Goal: Information Seeking & Learning: Learn about a topic

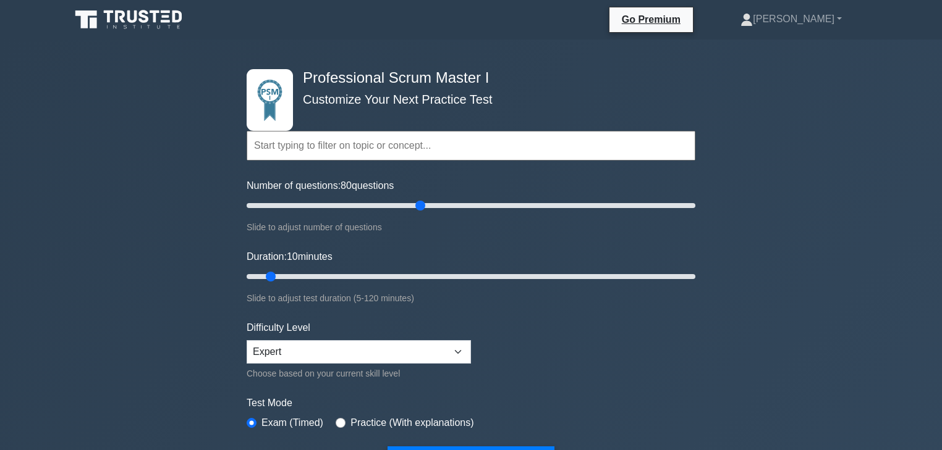
drag, startPoint x: 268, startPoint y: 203, endPoint x: 421, endPoint y: 209, distance: 154.0
type input "80"
click at [421, 209] on input "Number of questions: 80 questions" at bounding box center [471, 205] width 449 height 15
drag, startPoint x: 271, startPoint y: 273, endPoint x: 459, endPoint y: 277, distance: 188.5
type input "60"
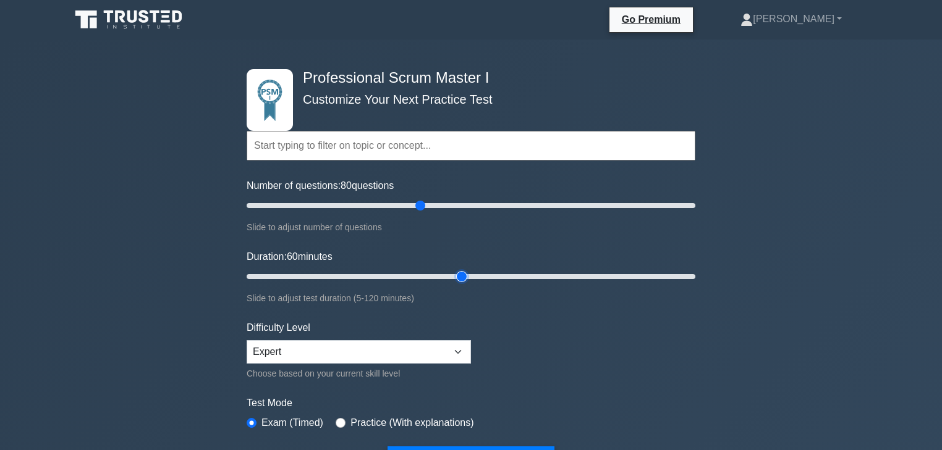
click at [459, 277] on input "Duration: 60 minutes" at bounding box center [471, 276] width 449 height 15
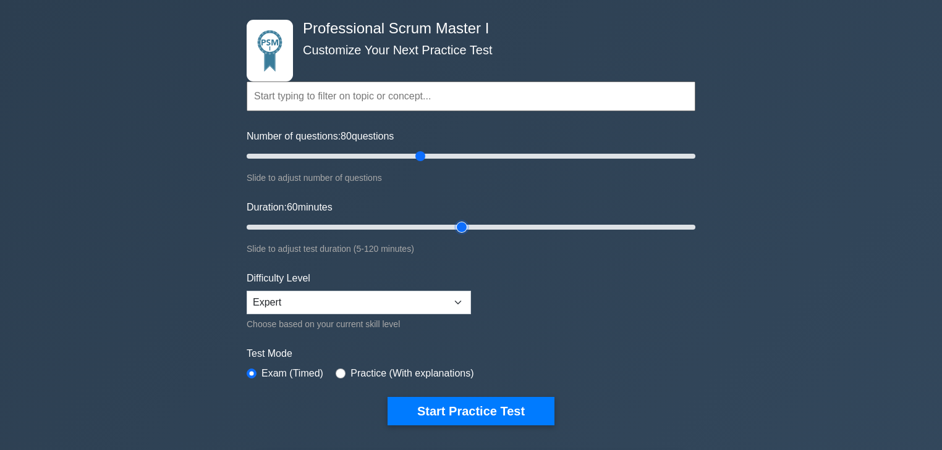
scroll to position [49, 0]
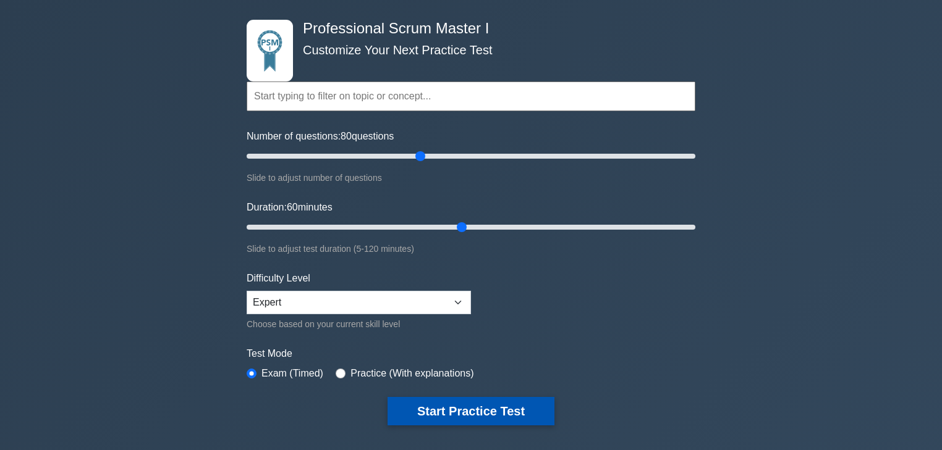
click at [463, 413] on button "Start Practice Test" at bounding box center [470, 411] width 167 height 28
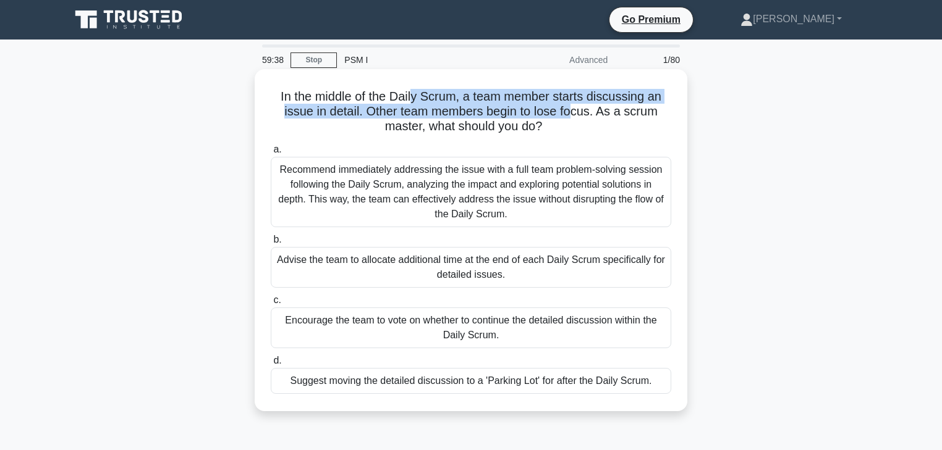
drag, startPoint x: 415, startPoint y: 97, endPoint x: 576, endPoint y: 122, distance: 163.8
click at [578, 112] on h5 "In the middle of the Daily Scrum, a team member starts discussing an issue in d…" at bounding box center [470, 112] width 403 height 46
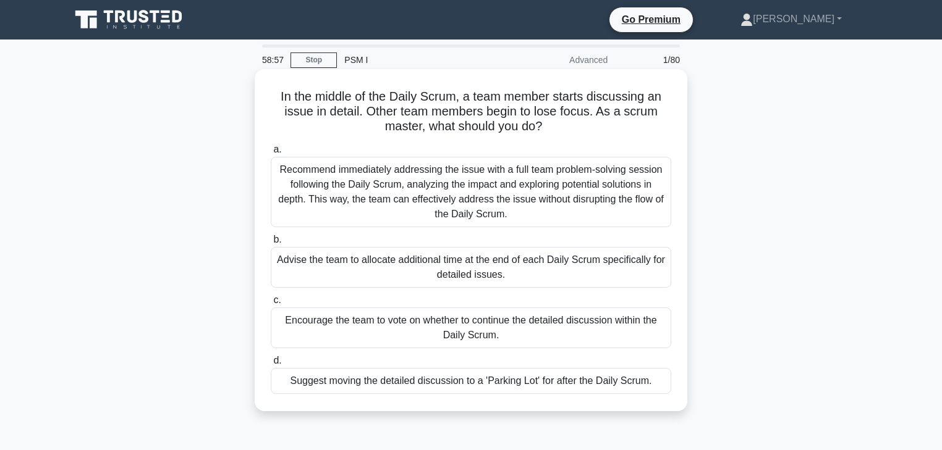
click at [550, 189] on div "Recommend immediately addressing the issue with a full team problem-solving ses…" at bounding box center [471, 192] width 400 height 70
click at [271, 154] on input "a. Recommend immediately addressing the issue with a full team problem-solving …" at bounding box center [271, 150] width 0 height 8
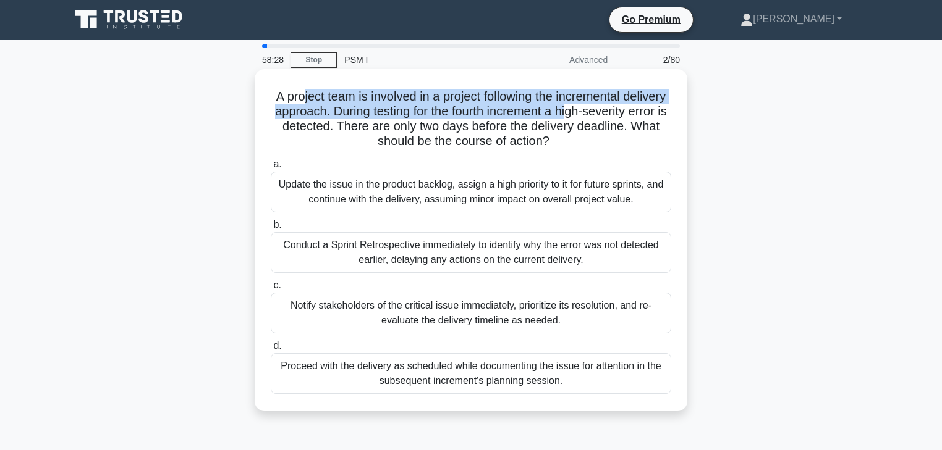
drag, startPoint x: 322, startPoint y: 99, endPoint x: 638, endPoint y: 117, distance: 316.3
click at [638, 117] on h5 "A project team is involved in a project following the incremental delivery appr…" at bounding box center [470, 119] width 403 height 61
click at [443, 106] on h5 "A project team is involved in a project following the incremental delivery appr…" at bounding box center [470, 119] width 403 height 61
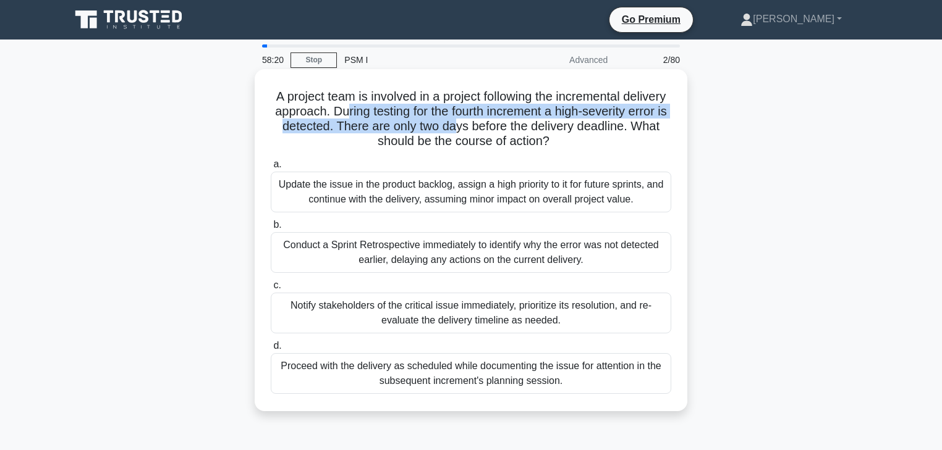
drag, startPoint x: 405, startPoint y: 108, endPoint x: 546, endPoint y: 127, distance: 141.5
click at [546, 127] on h5 "A project team is involved in a project following the incremental delivery appr…" at bounding box center [470, 119] width 403 height 61
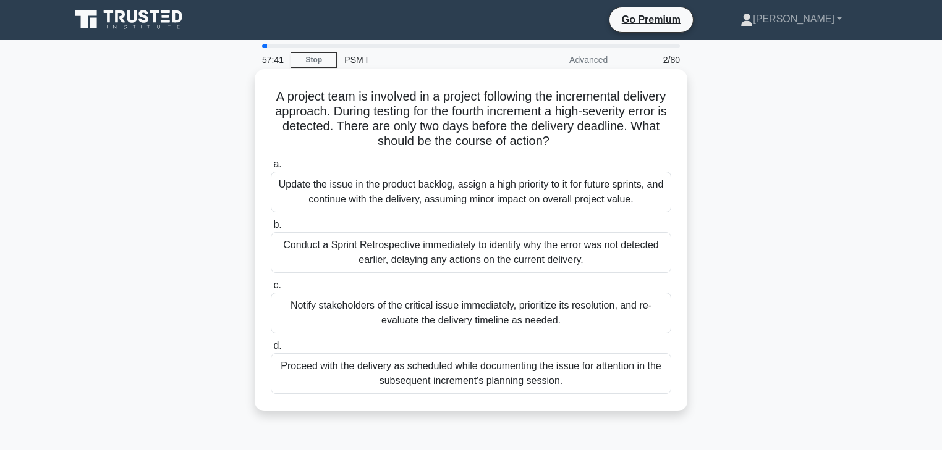
click at [399, 309] on div "Notify stakeholders of the critical issue immediately, prioritize its resolutio…" at bounding box center [471, 313] width 400 height 41
click at [271, 290] on input "c. Notify stakeholders of the critical issue immediately, prioritize its resolu…" at bounding box center [271, 286] width 0 height 8
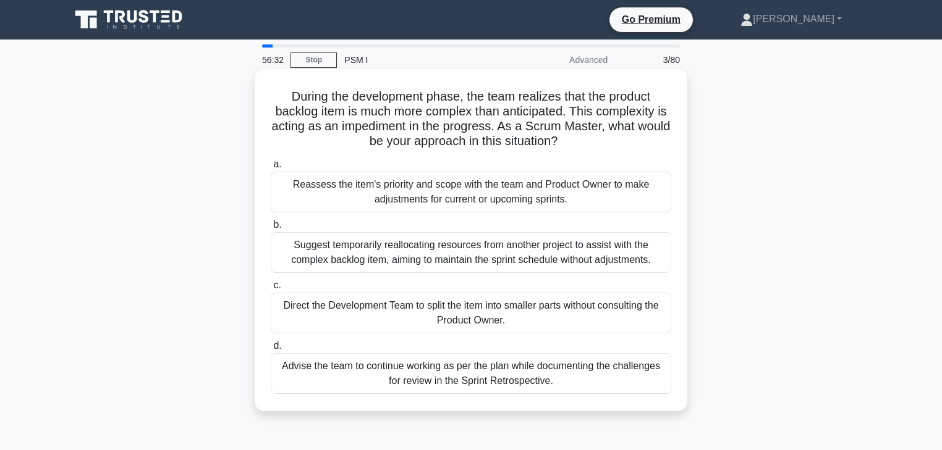
click at [429, 188] on div "Reassess the item's priority and scope with the team and Product Owner to make …" at bounding box center [471, 192] width 400 height 41
click at [271, 169] on input "a. Reassess the item's priority and scope with the team and Product Owner to ma…" at bounding box center [271, 165] width 0 height 8
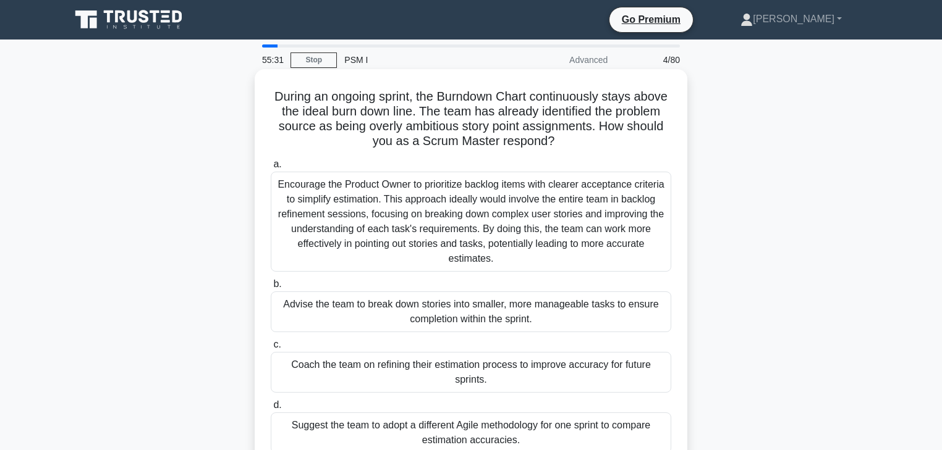
click at [376, 226] on div "Encourage the Product Owner to prioritize backlog items with clearer acceptance…" at bounding box center [471, 222] width 400 height 100
click at [271, 169] on input "a. Encourage the Product Owner to prioritize backlog items with clearer accepta…" at bounding box center [271, 165] width 0 height 8
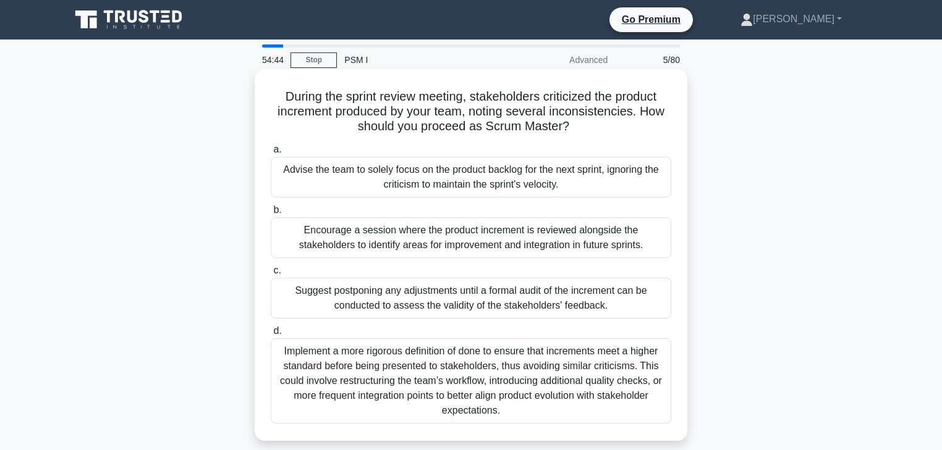
click at [510, 397] on div "Implement a more rigorous definition of done to ensure that increments meet a h…" at bounding box center [471, 381] width 400 height 85
click at [474, 385] on div "Implement a more rigorous definition of done to ensure that increments meet a h…" at bounding box center [471, 381] width 400 height 85
click at [271, 335] on input "d. Implement a more rigorous definition of done to ensure that increments meet …" at bounding box center [271, 331] width 0 height 8
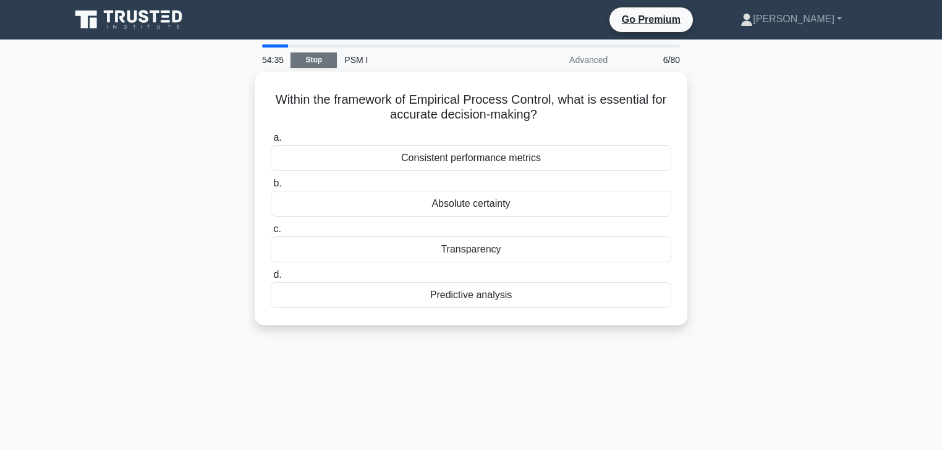
click at [313, 57] on link "Stop" at bounding box center [313, 60] width 46 height 15
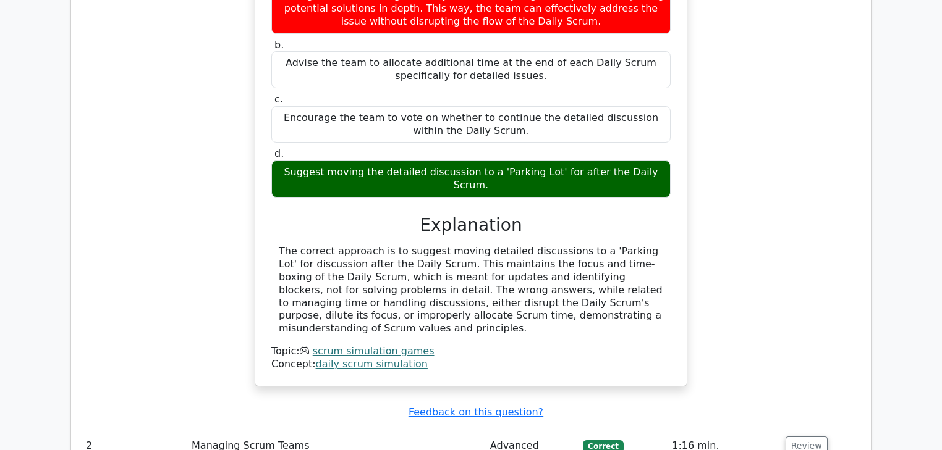
scroll to position [1087, 0]
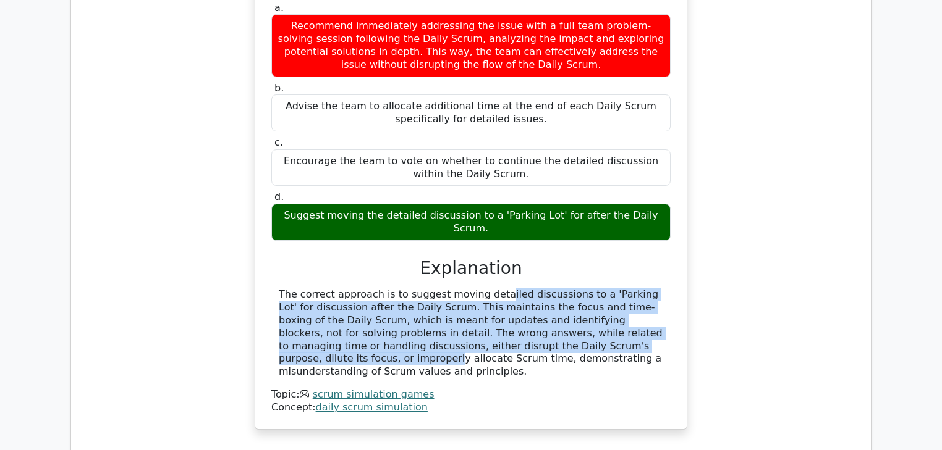
drag, startPoint x: 403, startPoint y: 248, endPoint x: 503, endPoint y: 302, distance: 113.6
click at [504, 304] on div "The correct approach is to suggest moving detailed discussions to a 'Parking Lo…" at bounding box center [471, 334] width 384 height 90
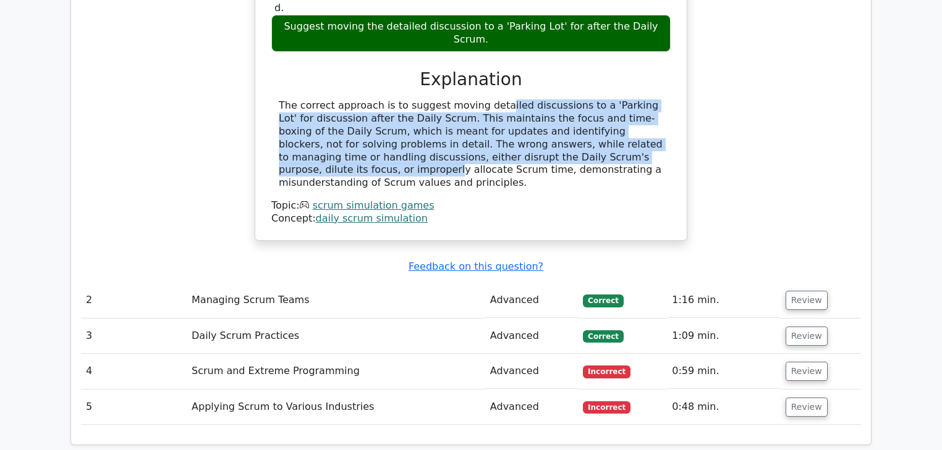
scroll to position [1285, 0]
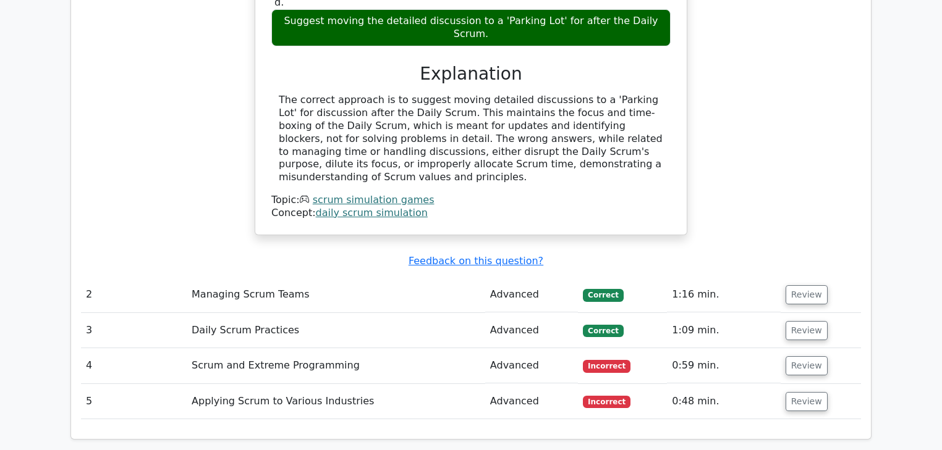
click at [413, 348] on td "Scrum and Extreme Programming" at bounding box center [336, 365] width 298 height 35
click at [332, 348] on td "Scrum and Extreme Programming" at bounding box center [336, 365] width 298 height 35
click at [793, 356] on button "Review" at bounding box center [806, 365] width 42 height 19
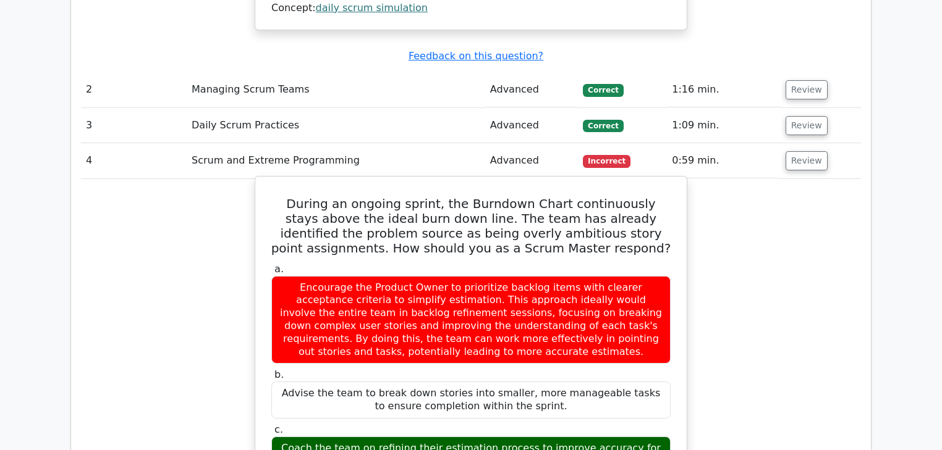
scroll to position [1483, 0]
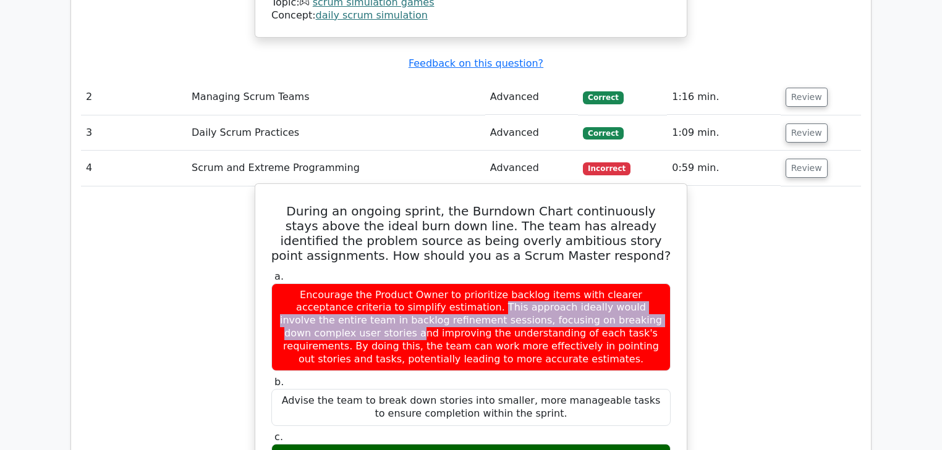
drag, startPoint x: 310, startPoint y: 242, endPoint x: 521, endPoint y: 247, distance: 211.4
click at [522, 284] on div "Encourage the Product Owner to prioritize backlog items with clearer acceptance…" at bounding box center [470, 328] width 399 height 88
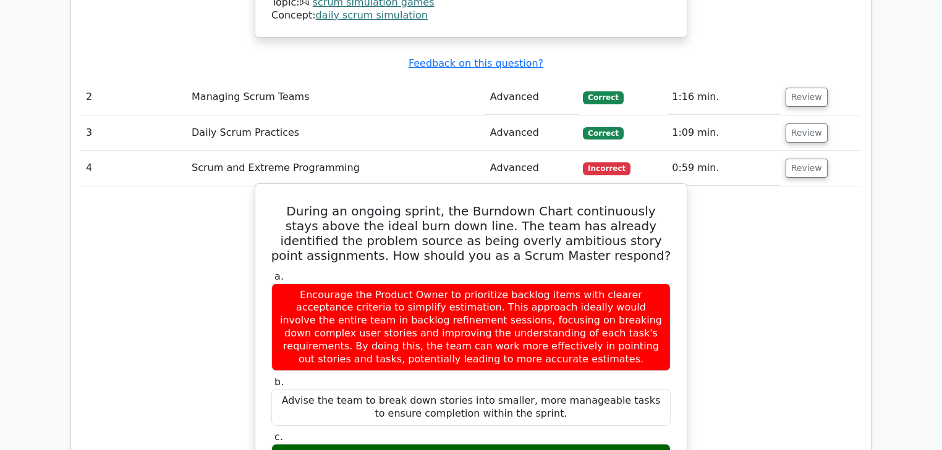
click at [560, 204] on h5 "During an ongoing sprint, the Burndown Chart continuously stays above the ideal…" at bounding box center [471, 233] width 402 height 59
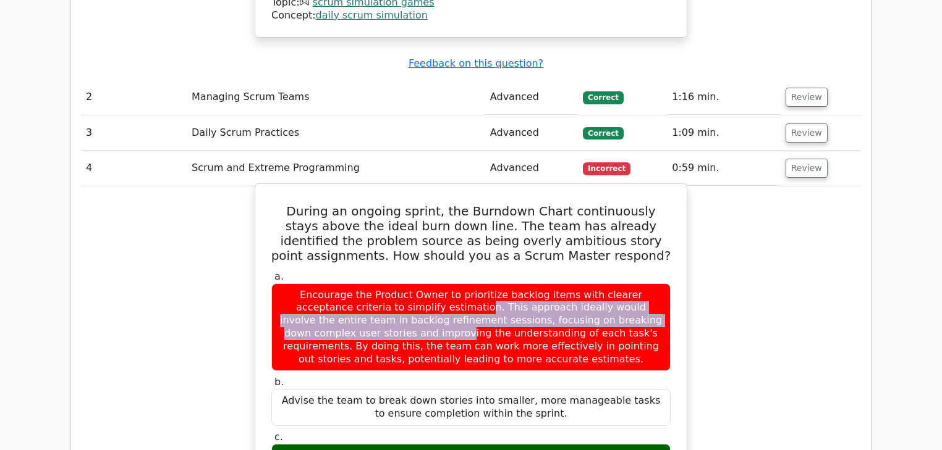
drag, startPoint x: 295, startPoint y: 242, endPoint x: 541, endPoint y: 262, distance: 246.7
click at [561, 284] on div "Encourage the Product Owner to prioritize backlog items with clearer acceptance…" at bounding box center [470, 328] width 399 height 88
drag, startPoint x: 314, startPoint y: 398, endPoint x: 621, endPoint y: 398, distance: 307.1
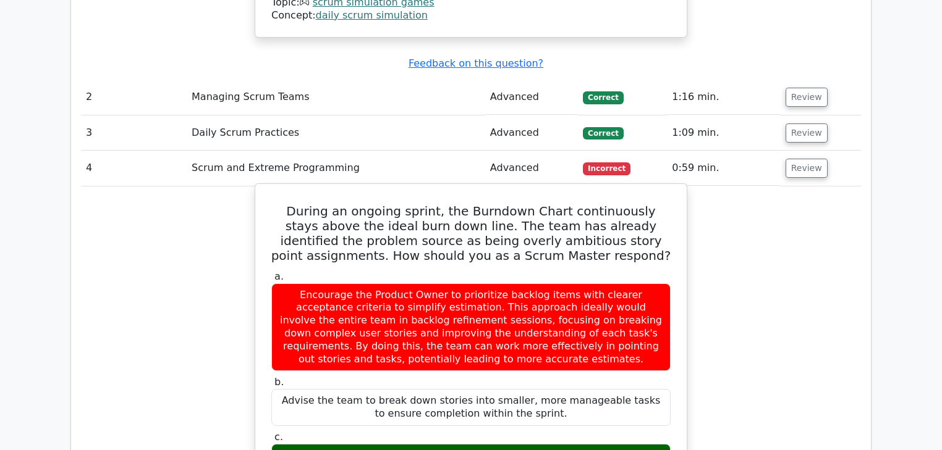
drag, startPoint x: 571, startPoint y: 410, endPoint x: 639, endPoint y: 374, distance: 76.3
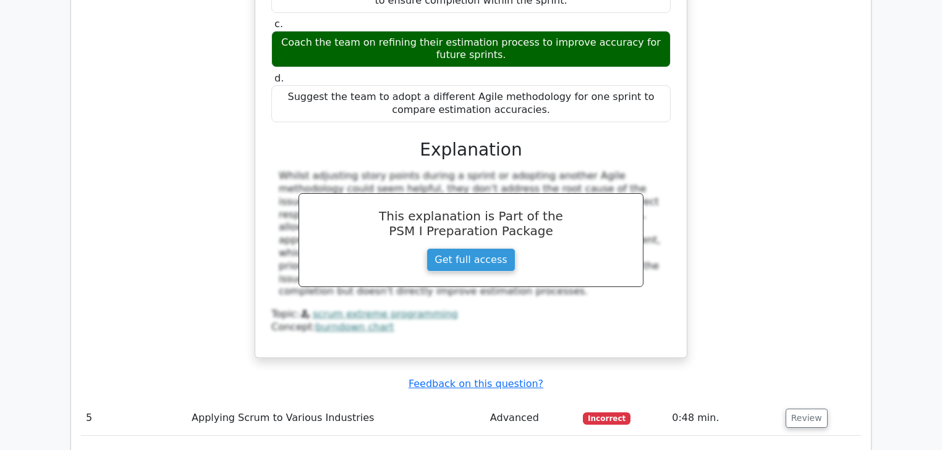
scroll to position [2026, 0]
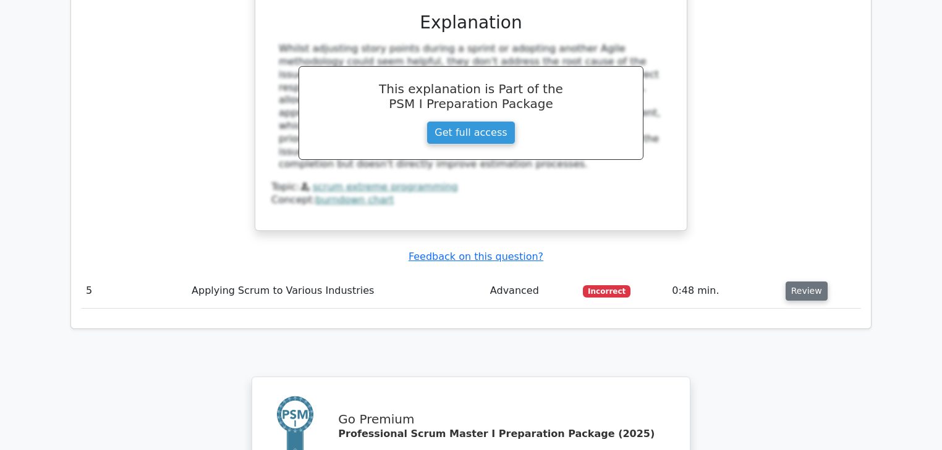
click at [791, 282] on button "Review" at bounding box center [806, 291] width 42 height 19
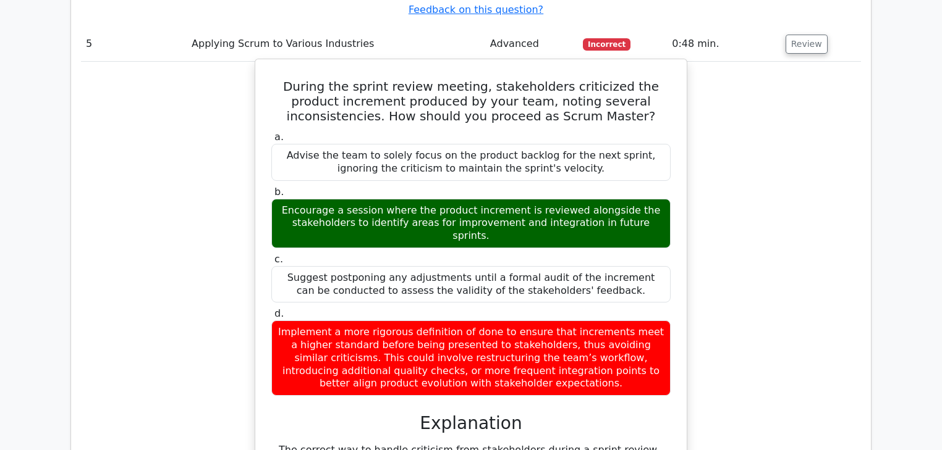
scroll to position [2224, 0]
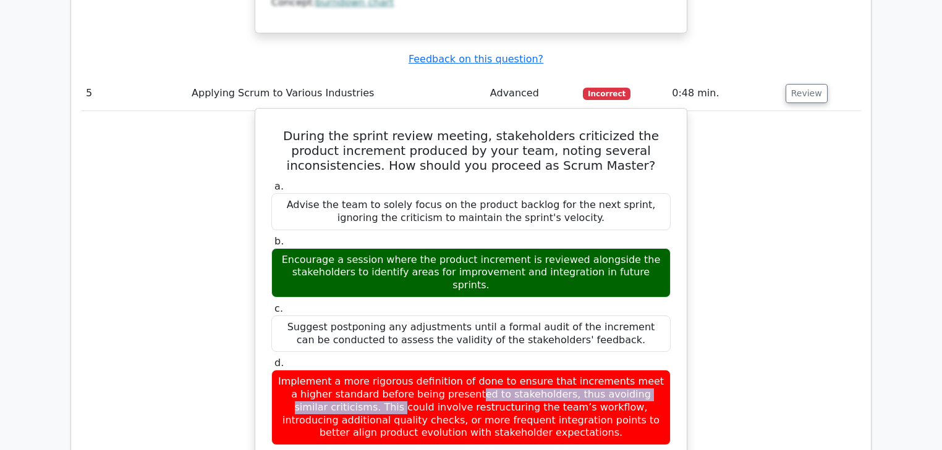
drag, startPoint x: 359, startPoint y: 301, endPoint x: 585, endPoint y: 306, distance: 226.2
click at [585, 370] on div "Implement a more rigorous definition of done to ensure that increments meet a h…" at bounding box center [470, 407] width 399 height 75
drag, startPoint x: 291, startPoint y: 196, endPoint x: 549, endPoint y: 210, distance: 258.0
click at [549, 248] on div "Encourage a session where the product increment is reviewed alongside the stake…" at bounding box center [470, 272] width 399 height 49
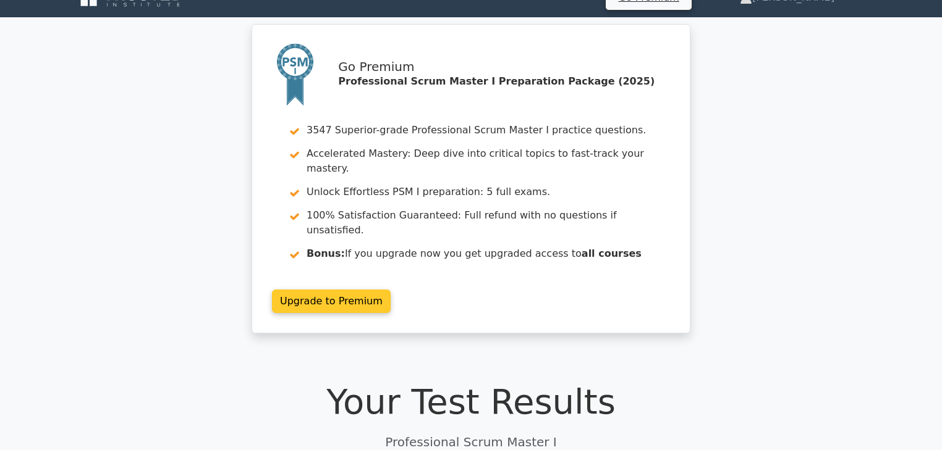
scroll to position [0, 0]
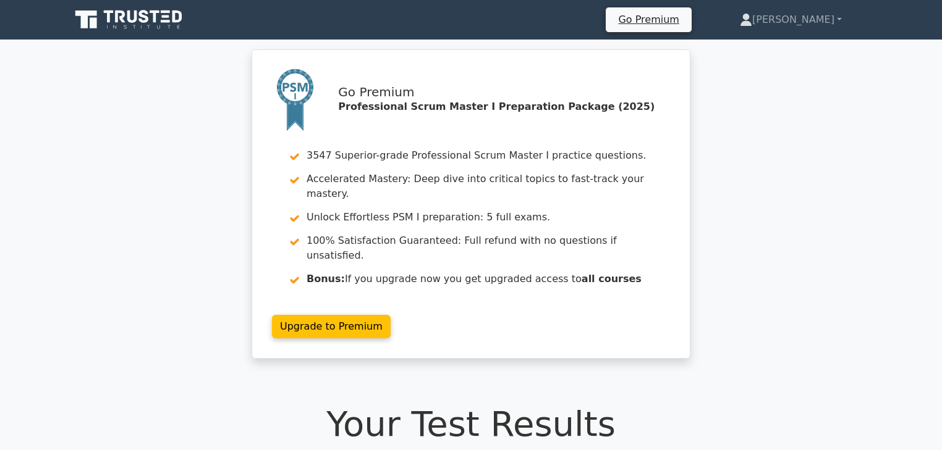
click at [791, 138] on div "Go Premium Professional Scrum Master I Preparation Package (2025) 3547 Superior…" at bounding box center [471, 211] width 942 height 324
